Goal: Go to known website

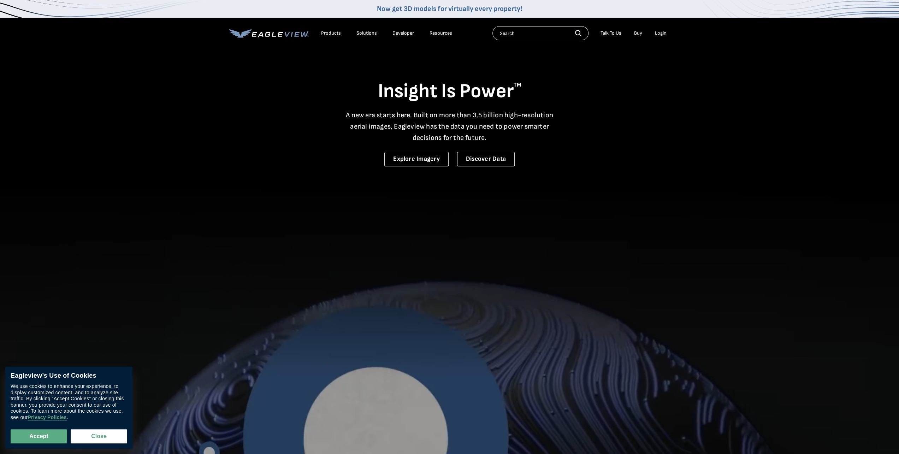
click at [657, 34] on div "Login" at bounding box center [661, 33] width 12 height 6
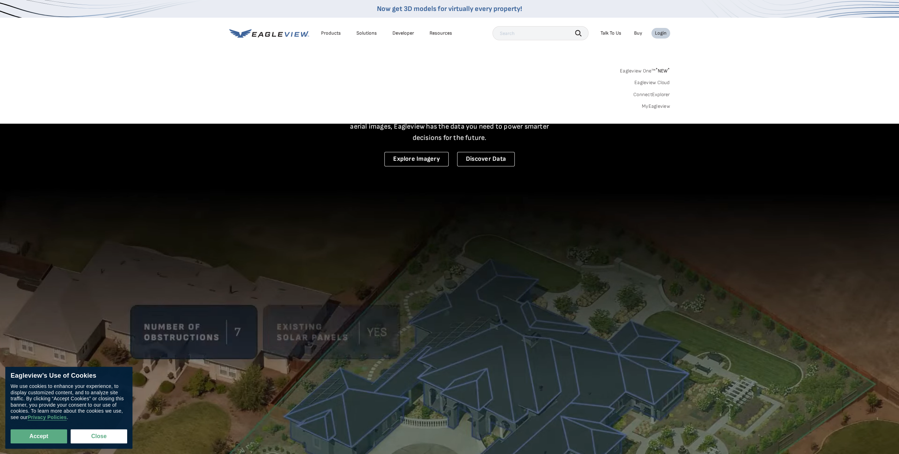
click at [656, 69] on sup "*" at bounding box center [657, 70] width 2 height 6
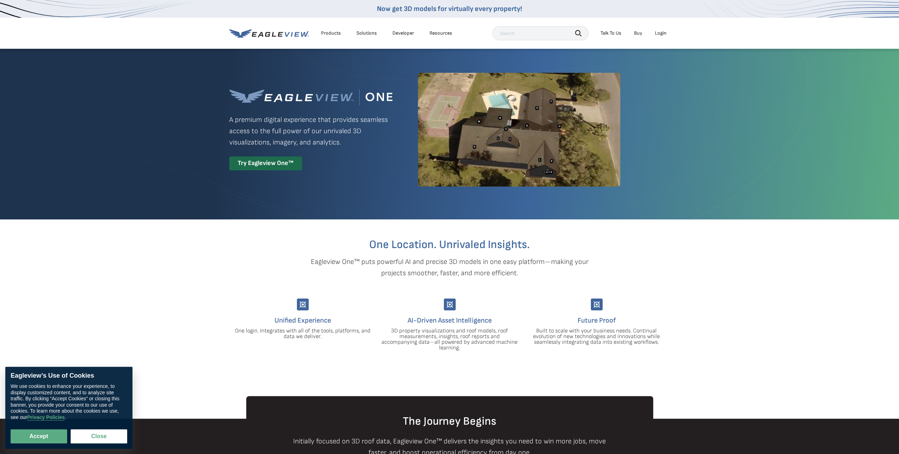
click at [659, 34] on div "Login" at bounding box center [661, 33] width 12 height 6
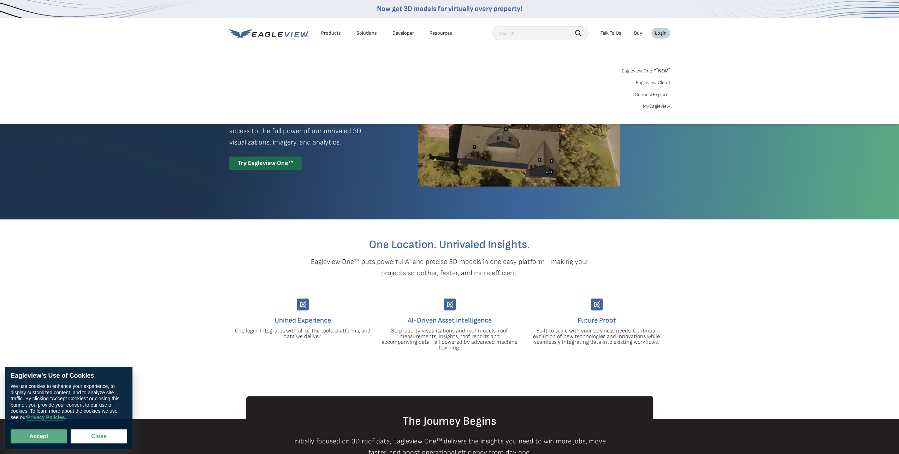
click at [660, 31] on div "Login" at bounding box center [661, 33] width 12 height 6
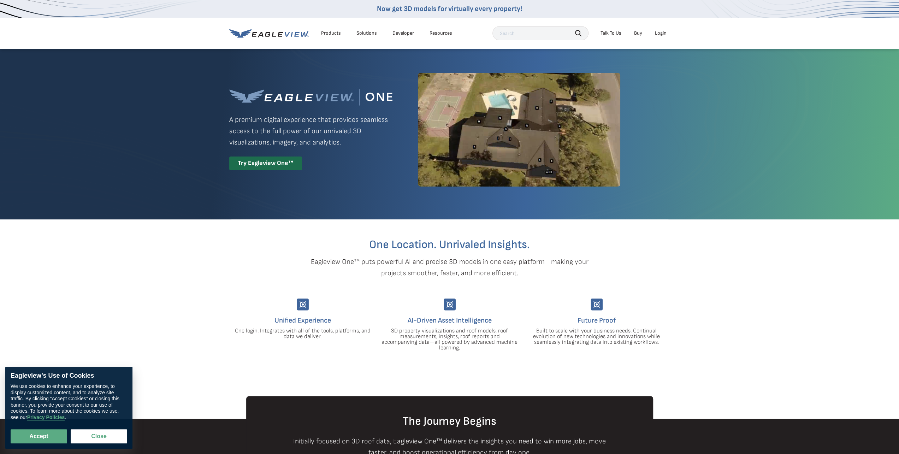
click at [660, 31] on div "Login" at bounding box center [661, 33] width 12 height 6
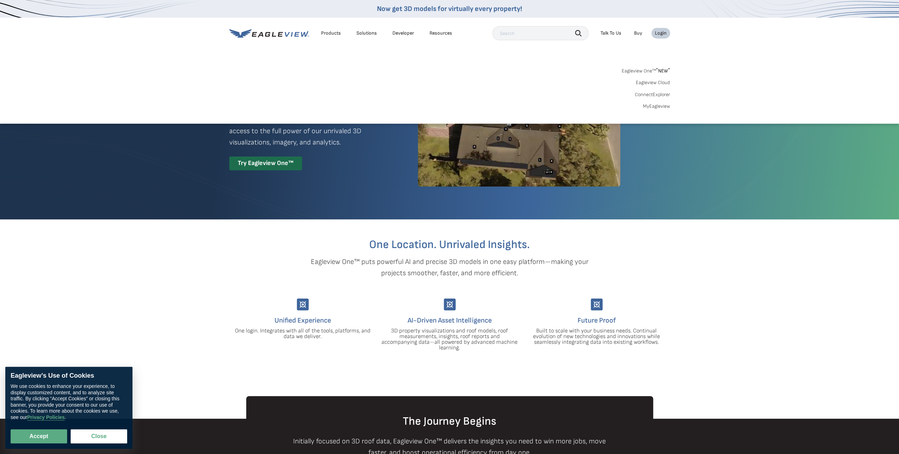
click at [659, 103] on link "MyEagleview" at bounding box center [656, 106] width 27 height 6
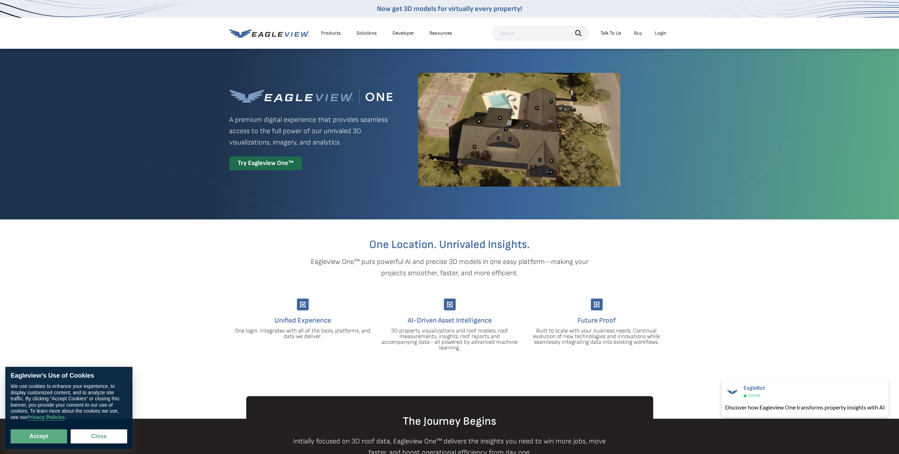
click at [666, 33] on div "Login" at bounding box center [661, 33] width 12 height 6
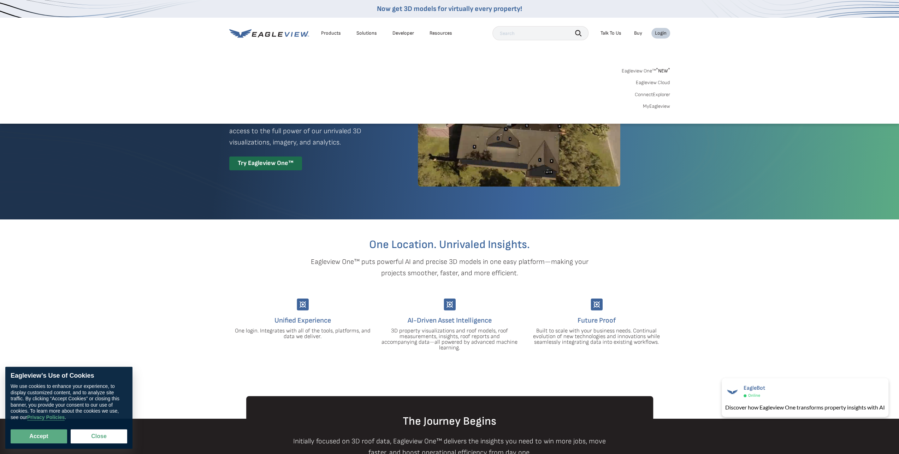
click at [661, 102] on div "Eagleview One™ * NEW * Eagleview Cloud ConnectExplorer MyEagleview" at bounding box center [449, 88] width 441 height 44
click at [660, 105] on link "MyEagleview" at bounding box center [656, 106] width 27 height 6
